Goal: Navigation & Orientation: Go to known website

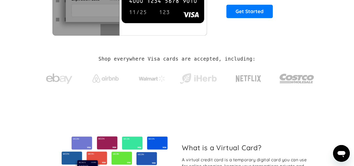
scroll to position [105, 0]
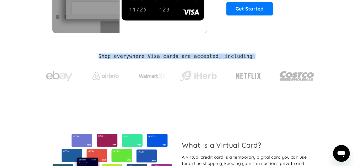
drag, startPoint x: 111, startPoint y: 57, endPoint x: 250, endPoint y: 56, distance: 138.5
click at [250, 56] on div "Shop everywhere Visa cards are accepted, including:" at bounding box center [177, 70] width 274 height 35
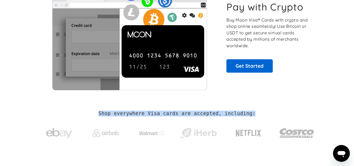
scroll to position [0, 0]
